Goal: Transaction & Acquisition: Obtain resource

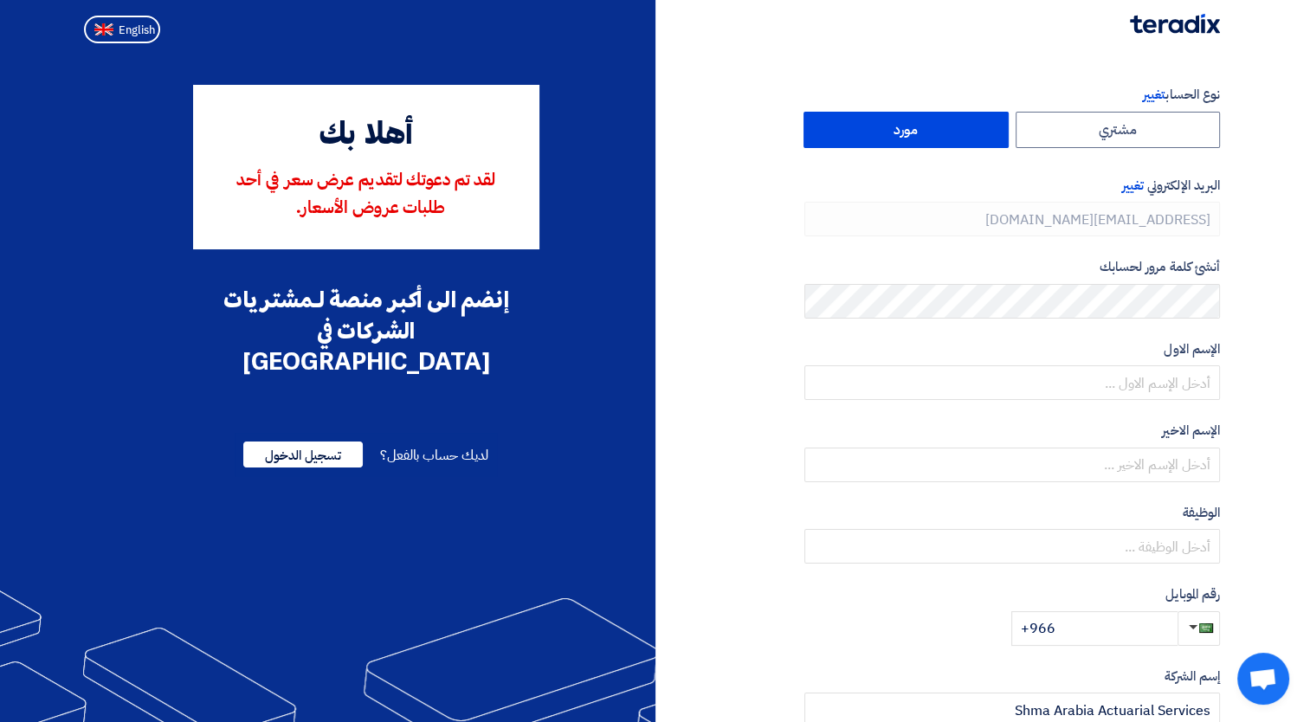
type input "[PHONE_NUMBER]"
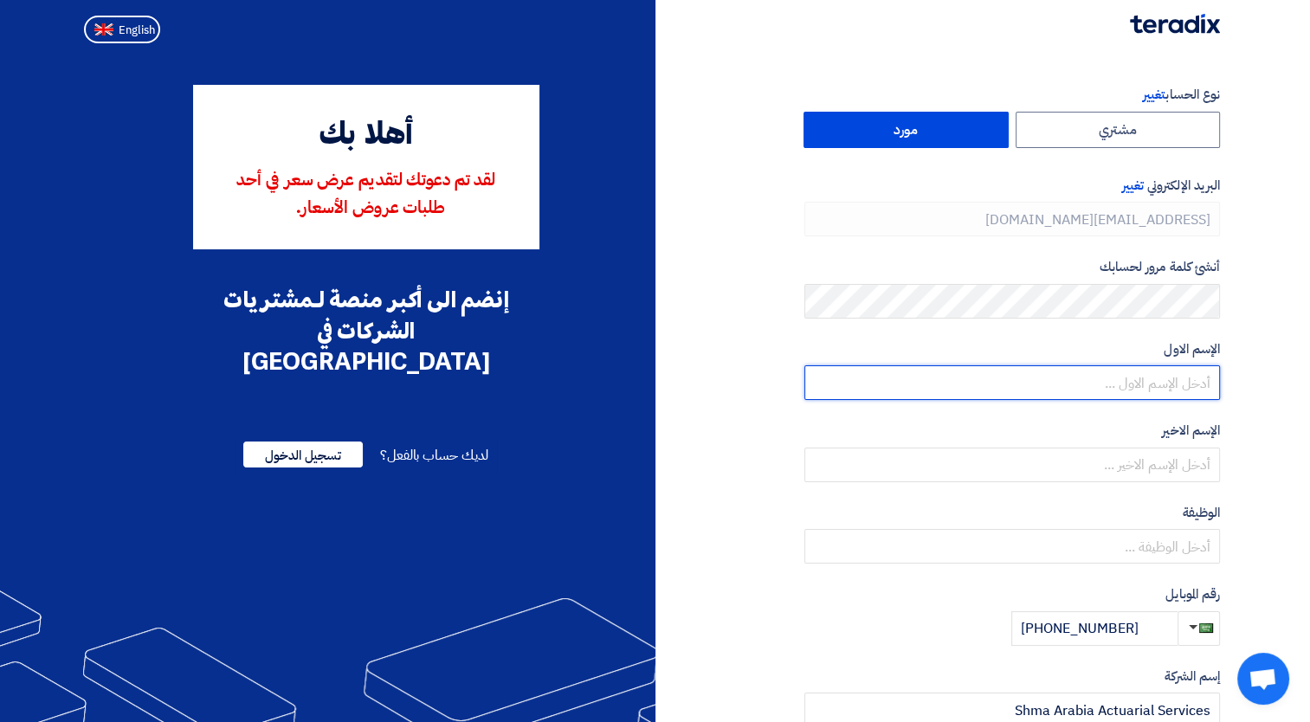
click at [1102, 383] on input "text" at bounding box center [1011, 382] width 415 height 35
type input "[PERSON_NAME]"
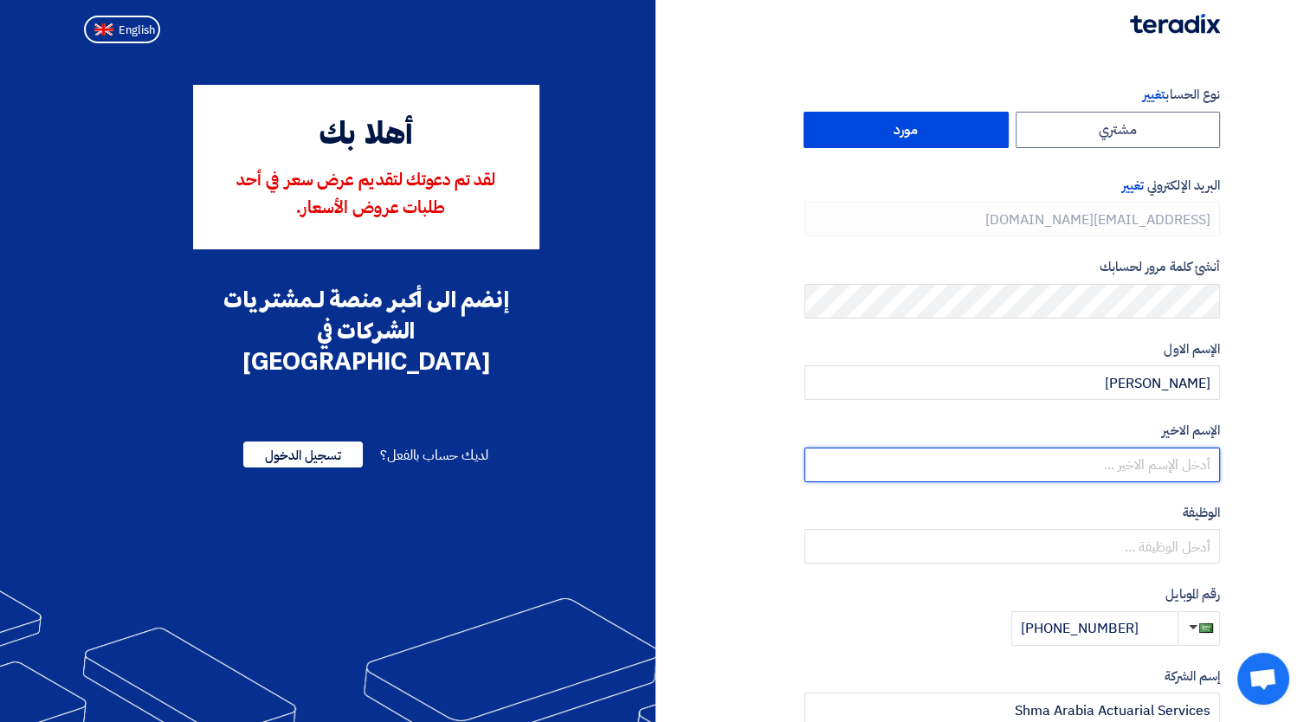
click at [1146, 469] on input "text" at bounding box center [1011, 465] width 415 height 35
type input "Khan"
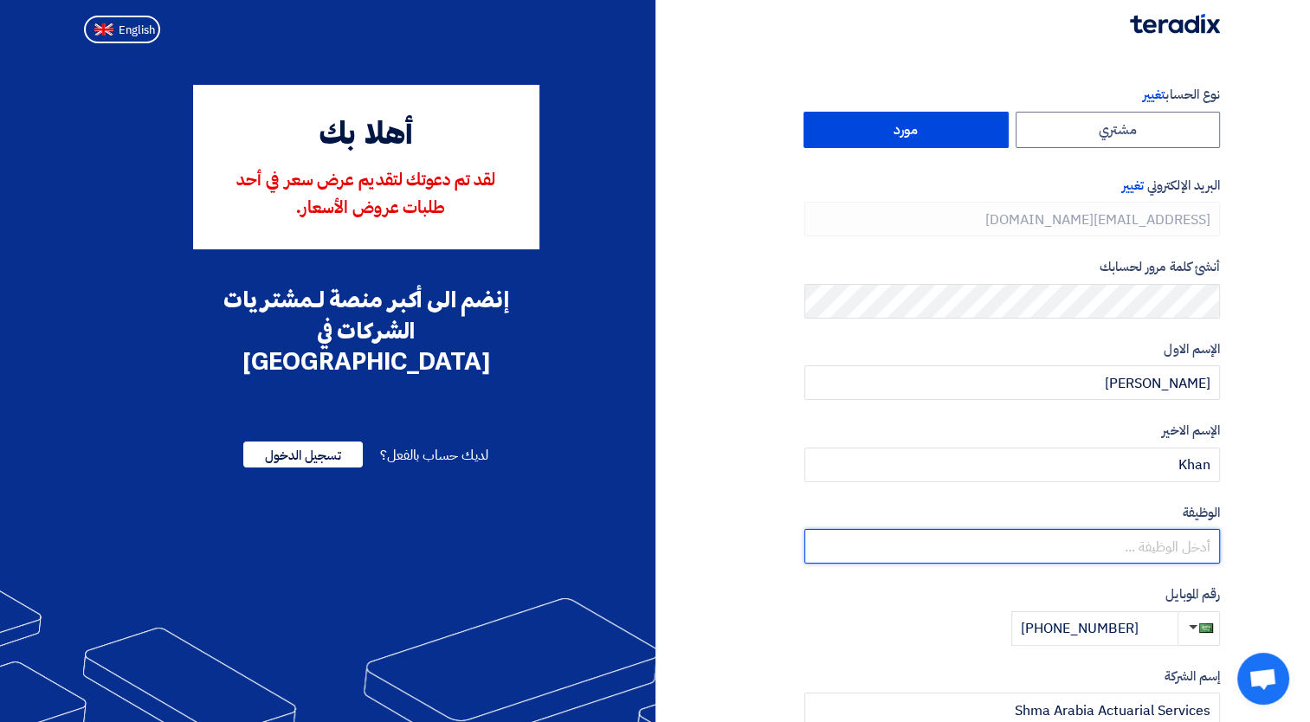
click at [1140, 549] on input "text" at bounding box center [1011, 546] width 415 height 35
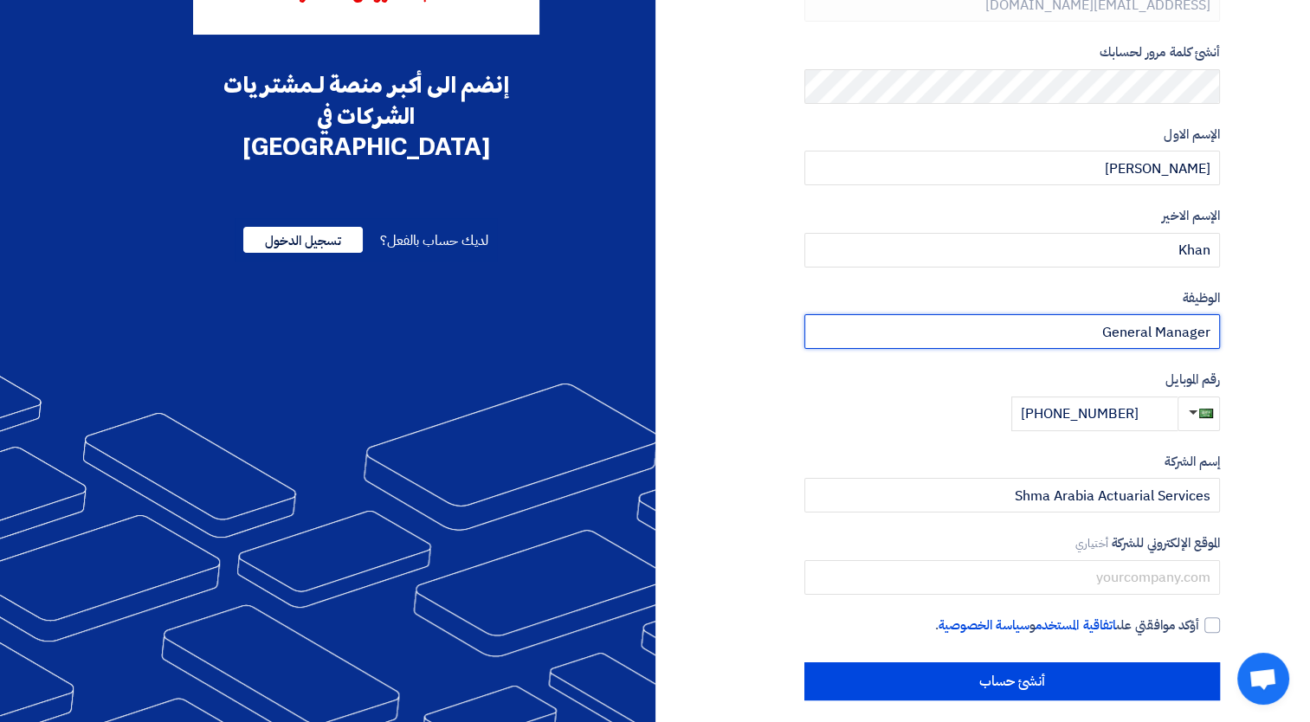
scroll to position [226, 0]
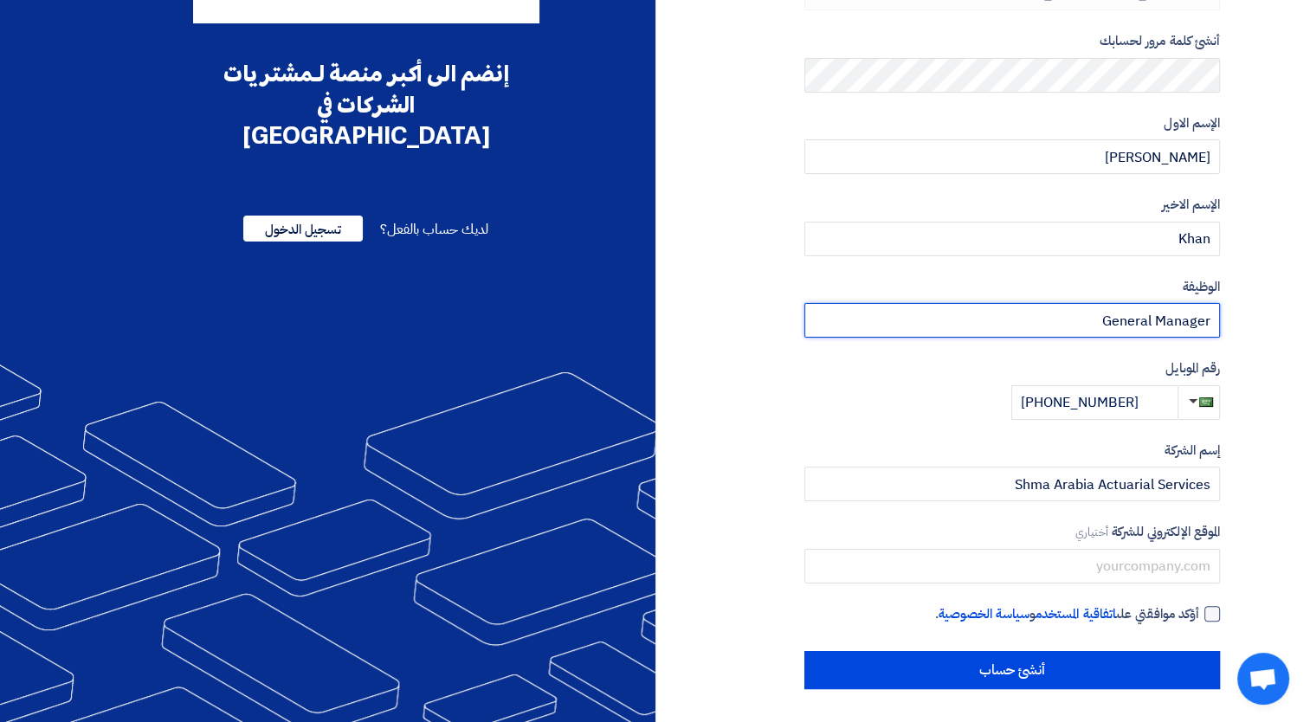
type input "General Manager"
click at [1204, 614] on div at bounding box center [1212, 614] width 16 height 16
click at [1199, 614] on input "أؤكد موافقتي على اتفاقية المستخدم و سياسة الخصوصية ." at bounding box center [990, 621] width 415 height 35
checkbox input "true"
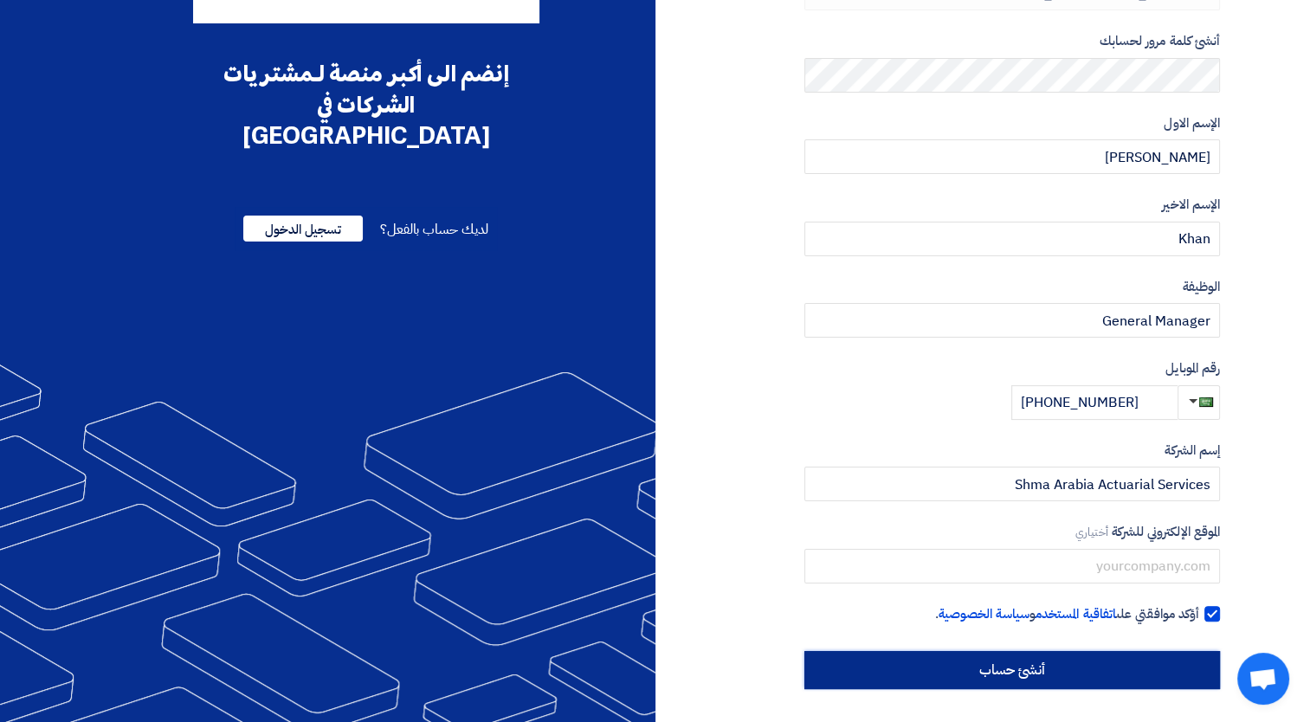
click at [1075, 677] on input "أنشئ حساب" at bounding box center [1011, 670] width 415 height 38
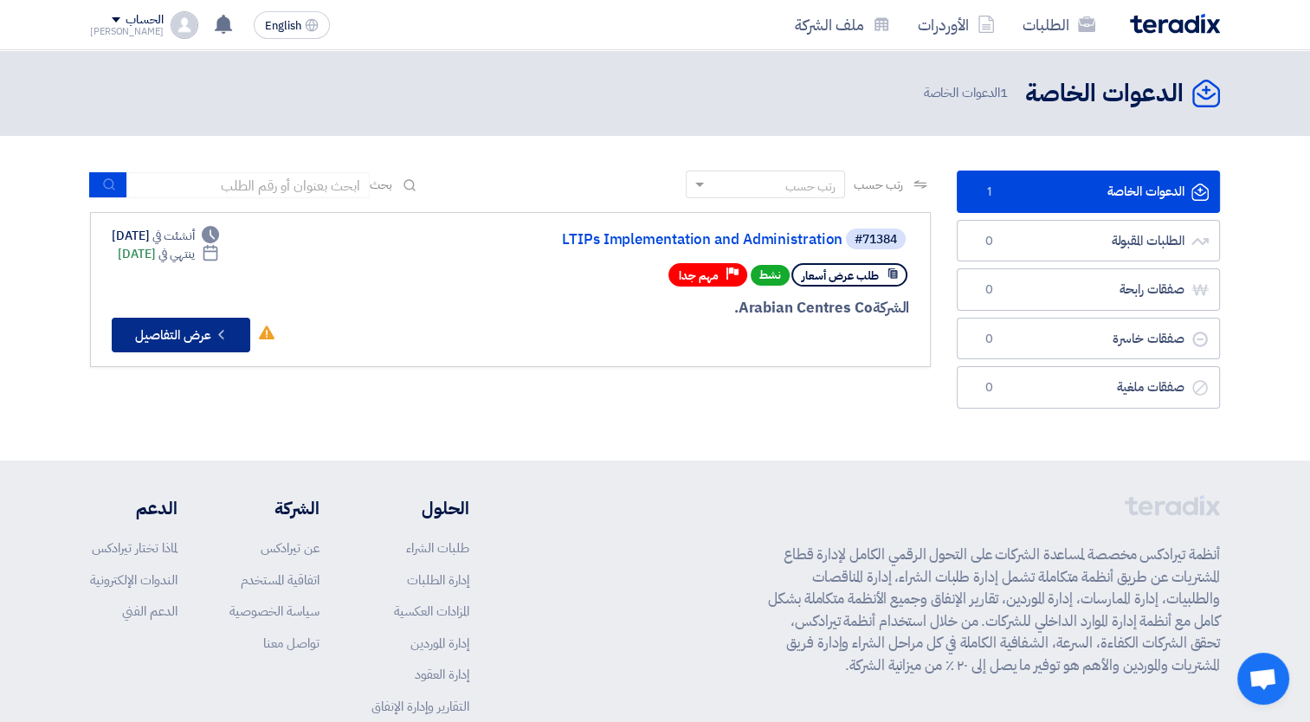
click at [212, 333] on button "Check details عرض التفاصيل" at bounding box center [181, 335] width 138 height 35
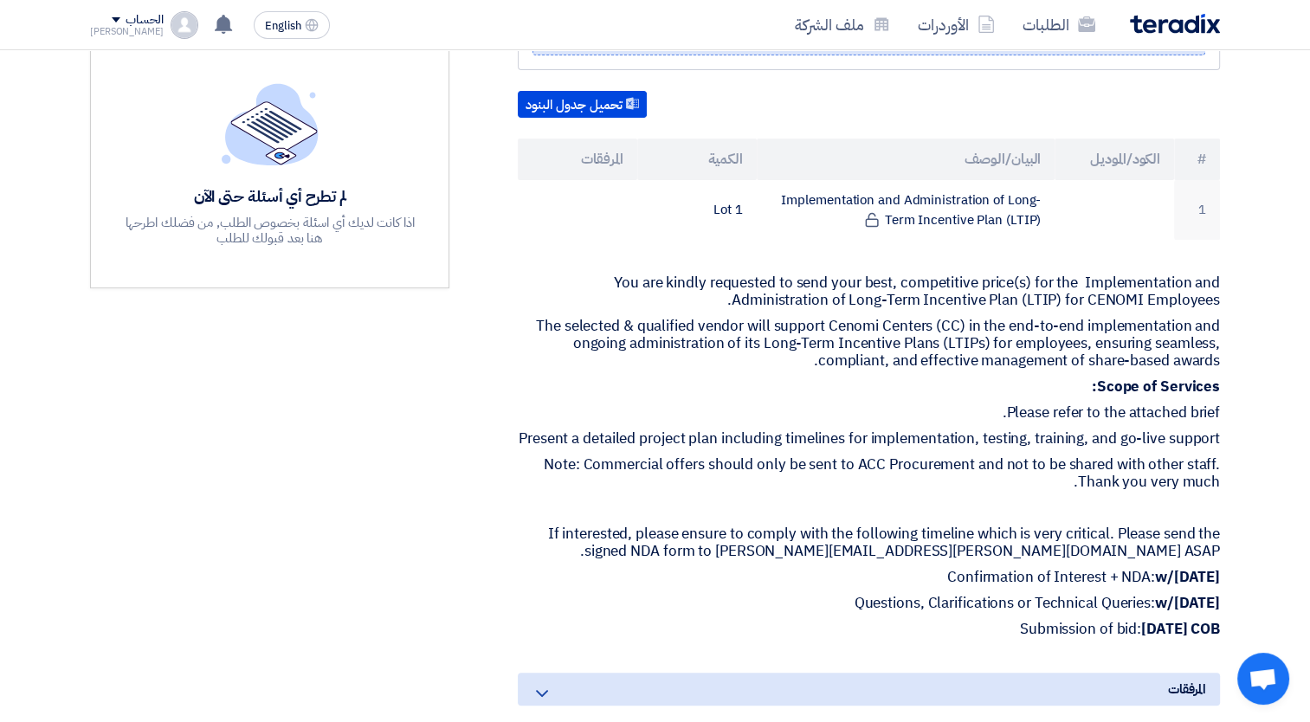
scroll to position [450, 0]
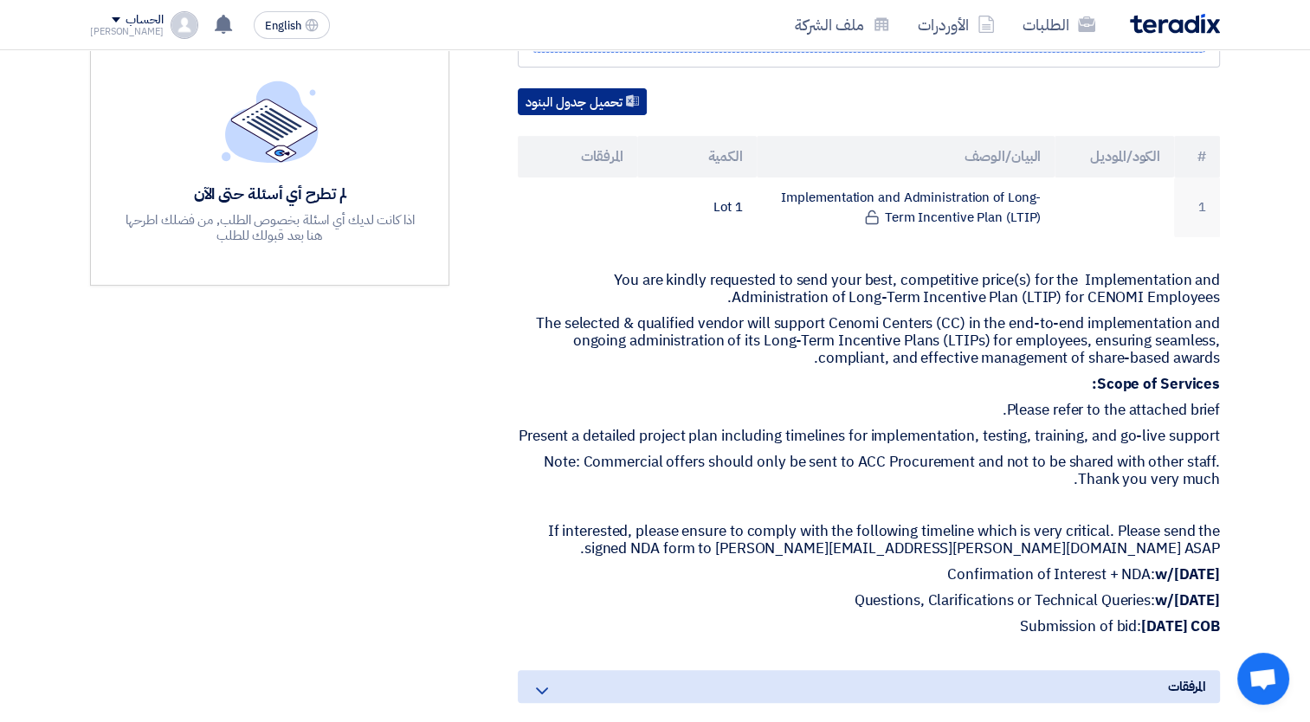
click at [622, 100] on button "تحميل جدول البنود" at bounding box center [582, 102] width 129 height 28
click at [729, 583] on p "Confirmation of Interest + NDA: w/[DATE]" at bounding box center [869, 574] width 702 height 17
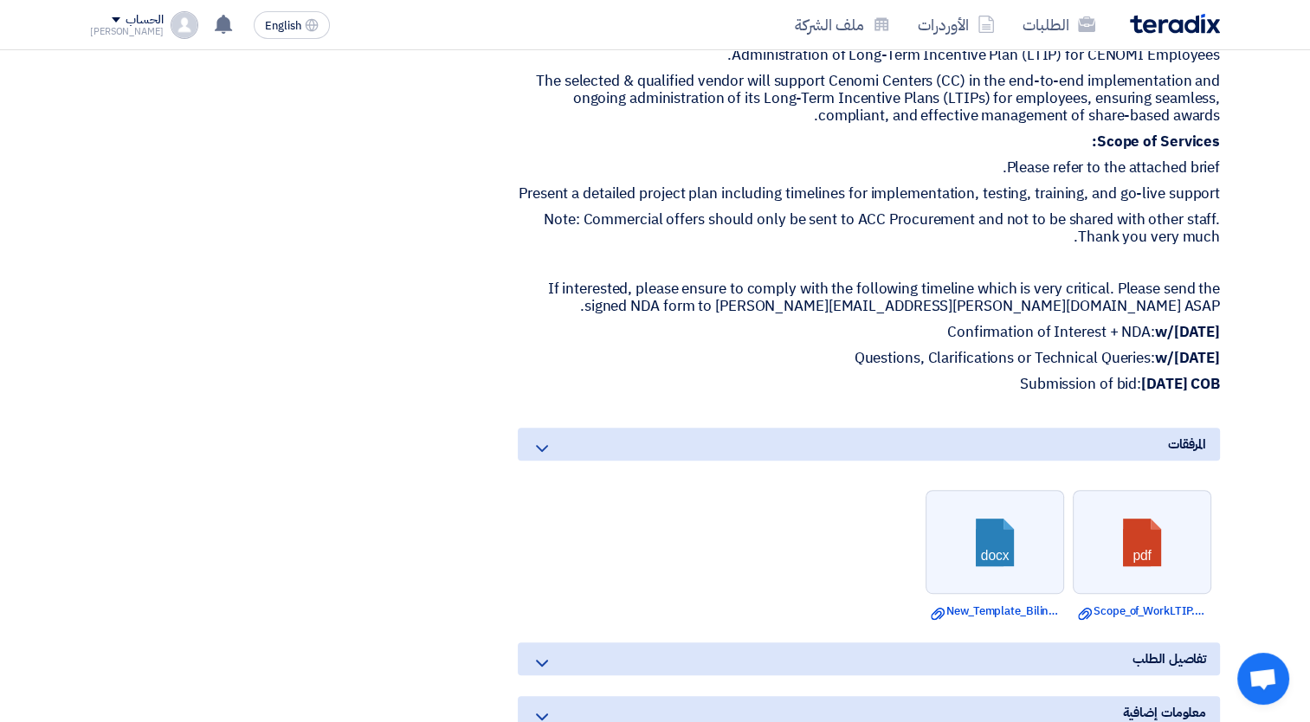
scroll to position [727, 0]
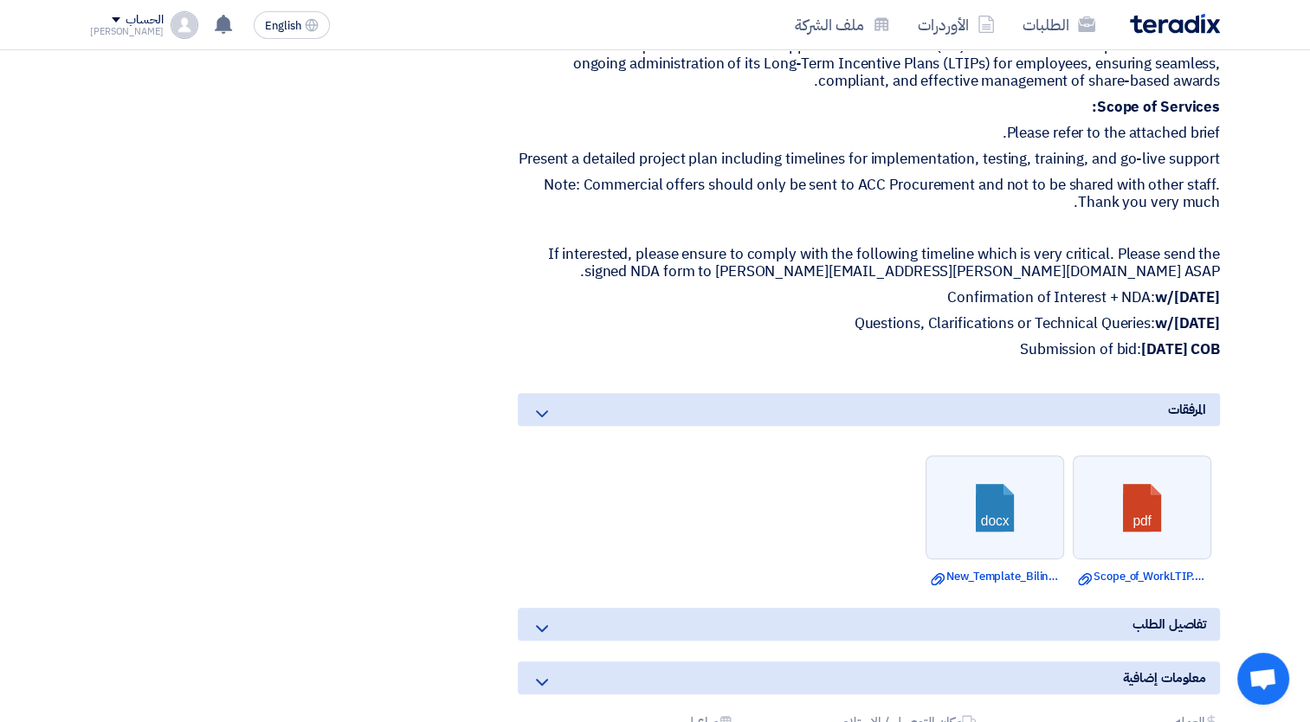
click at [1146, 577] on li "pdf Download file Scope_of_WorkLTIP.pdf" at bounding box center [1141, 520] width 138 height 130
click at [1132, 585] on link "Download file Scope_of_WorkLTIP.pdf" at bounding box center [1142, 576] width 128 height 17
click at [119, 29] on div "[PERSON_NAME]" at bounding box center [127, 32] width 74 height 10
click at [249, 206] on li "خروج" at bounding box center [181, 204] width 180 height 34
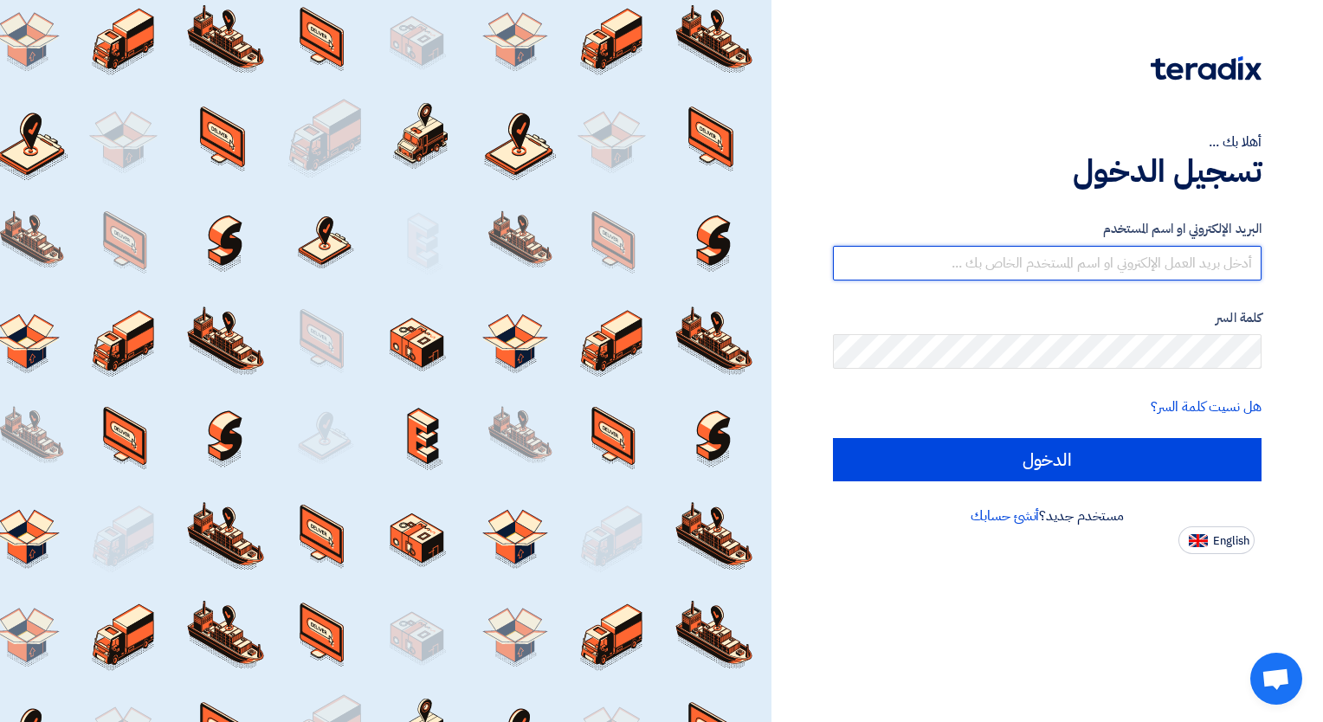
click at [1095, 258] on input "text" at bounding box center [1047, 263] width 428 height 35
